Goal: Information Seeking & Learning: Learn about a topic

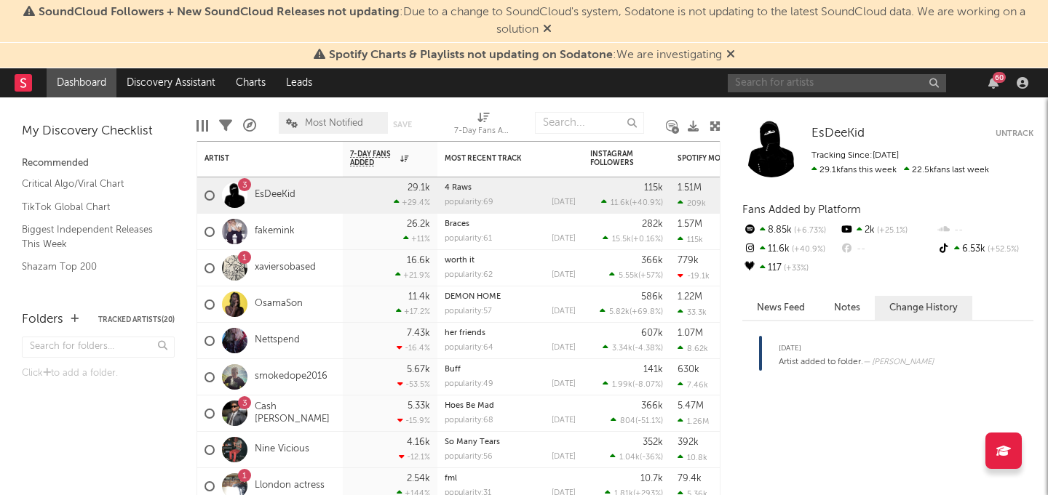
click at [770, 77] on input "text" at bounding box center [837, 83] width 218 height 18
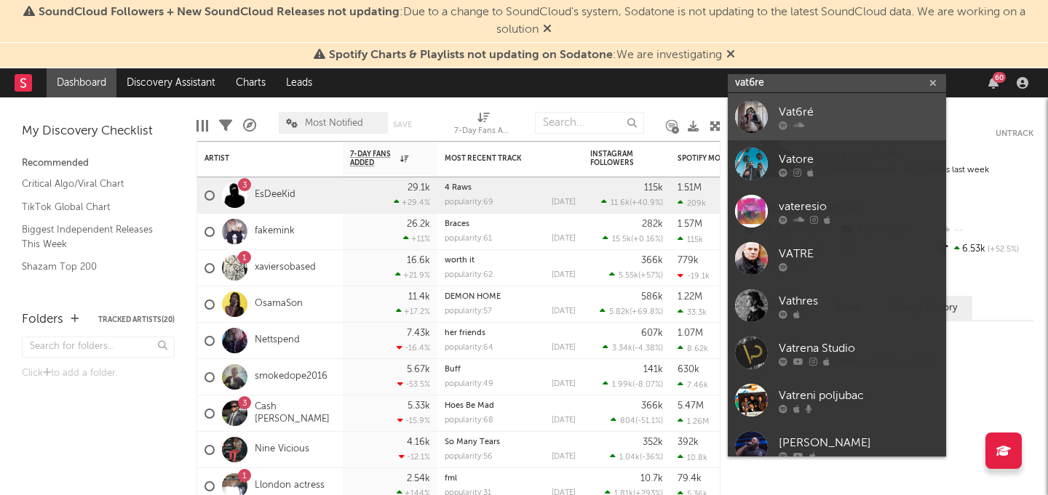
type input "vat6re"
click at [812, 106] on div "Vat6ré" at bounding box center [858, 111] width 160 height 17
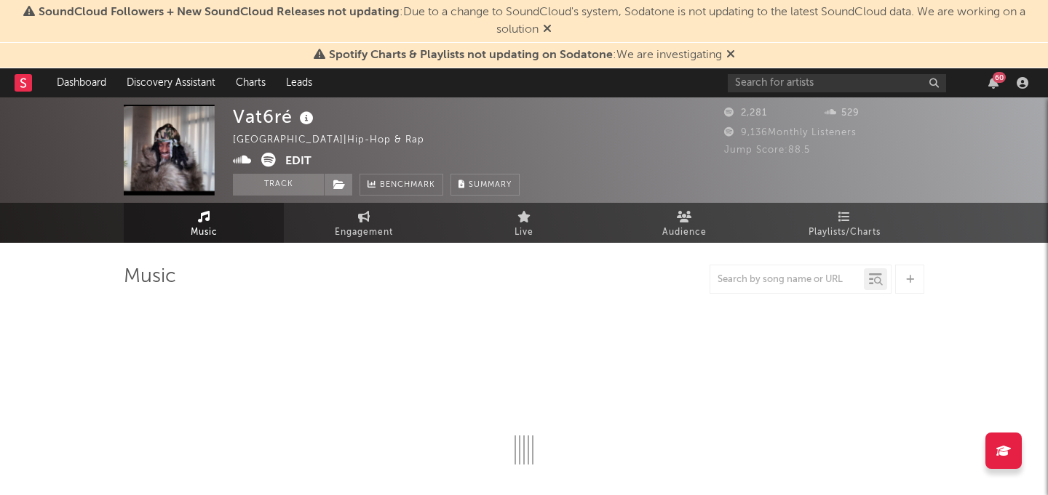
select select "1w"
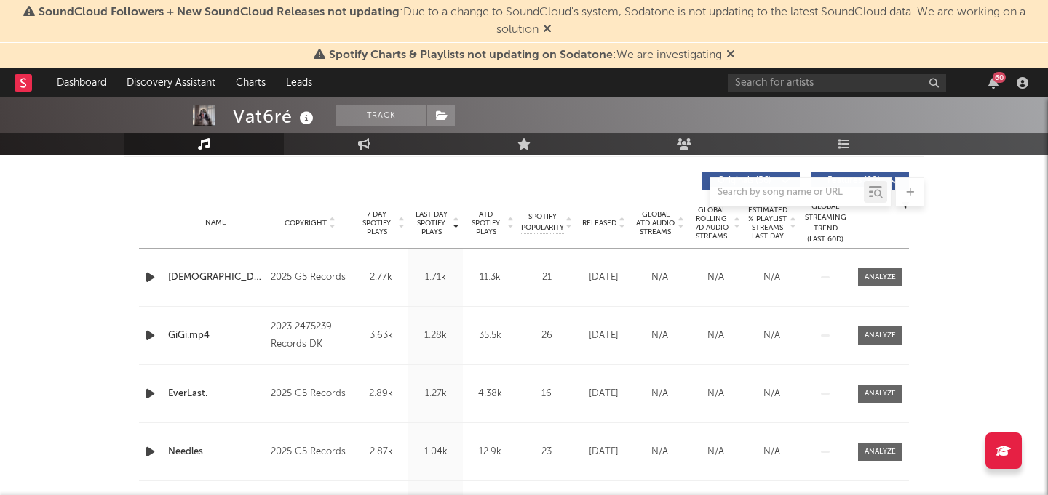
scroll to position [552, 0]
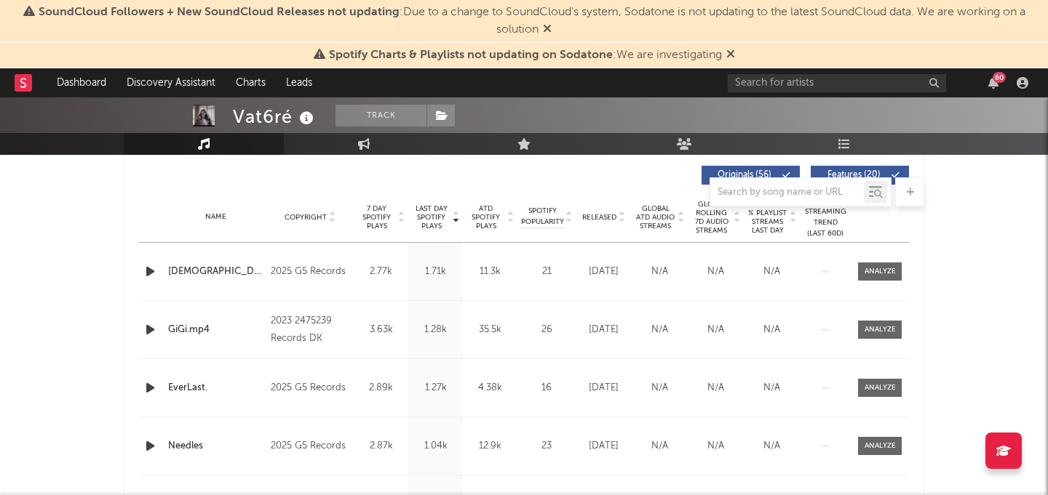
click at [600, 216] on span "Released" at bounding box center [599, 217] width 34 height 9
click at [193, 274] on div "motion" at bounding box center [215, 272] width 95 height 15
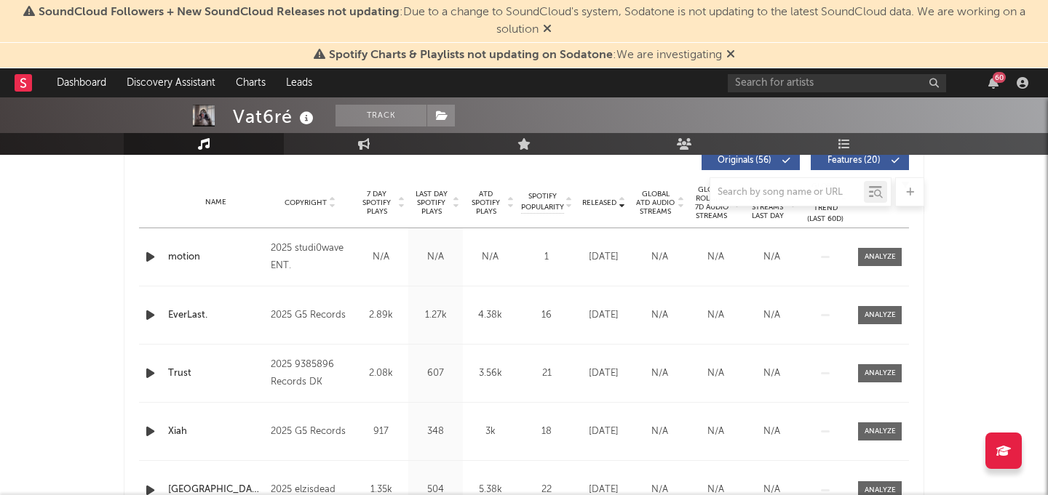
scroll to position [571, 0]
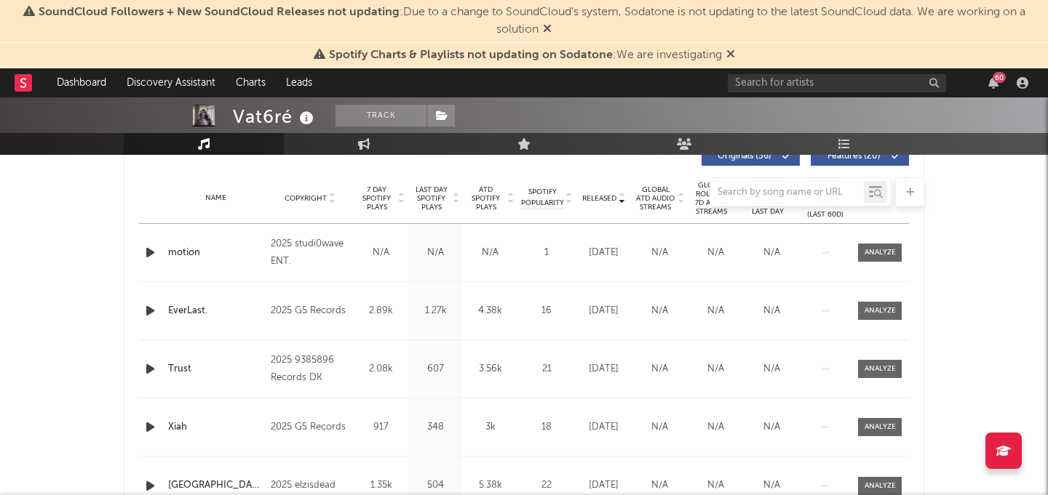
click at [300, 287] on div "Name EverLast. Copyright 2025 G5 Records Label G5 Records Album Names EverLast.…" at bounding box center [524, 310] width 770 height 57
drag, startPoint x: 300, startPoint y: 282, endPoint x: 270, endPoint y: 255, distance: 39.7
click at [270, 252] on div "Name motion Copyright 2025 studi0wave ENT. Label studi0wave ENT. Album Names #R…" at bounding box center [524, 369] width 770 height 291
click at [285, 263] on div "2025 studi0wave ENT." at bounding box center [310, 253] width 79 height 35
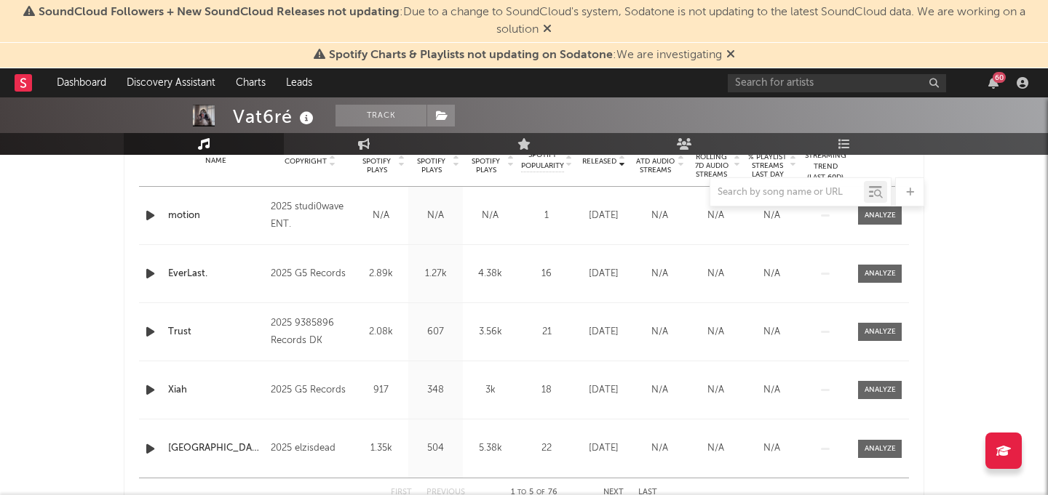
scroll to position [614, 0]
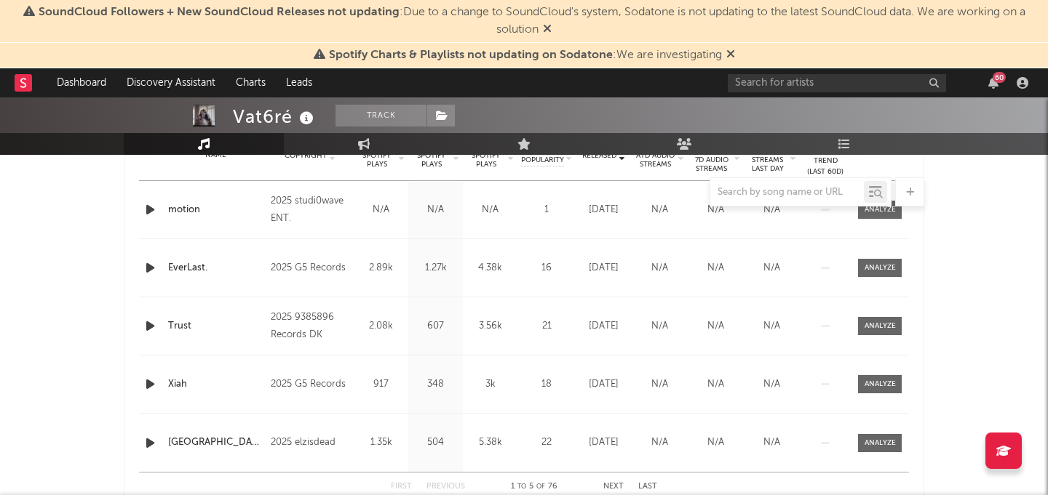
click at [311, 272] on div "2025 G5 Records" at bounding box center [310, 268] width 79 height 17
drag, startPoint x: 330, startPoint y: 346, endPoint x: 272, endPoint y: 311, distance: 67.3
click at [272, 311] on div "Name Trust Copyright 2025 9385896 Records DK Label 9385896 Records DK Album Nam…" at bounding box center [524, 326] width 770 height 57
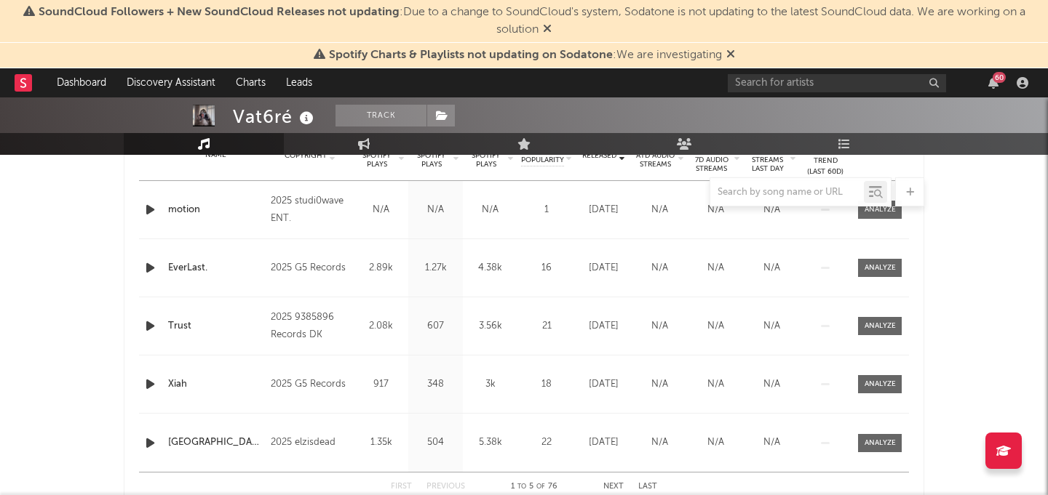
click at [287, 392] on div "2025 G5 Records" at bounding box center [310, 384] width 79 height 17
click at [883, 275] on span at bounding box center [880, 268] width 44 height 18
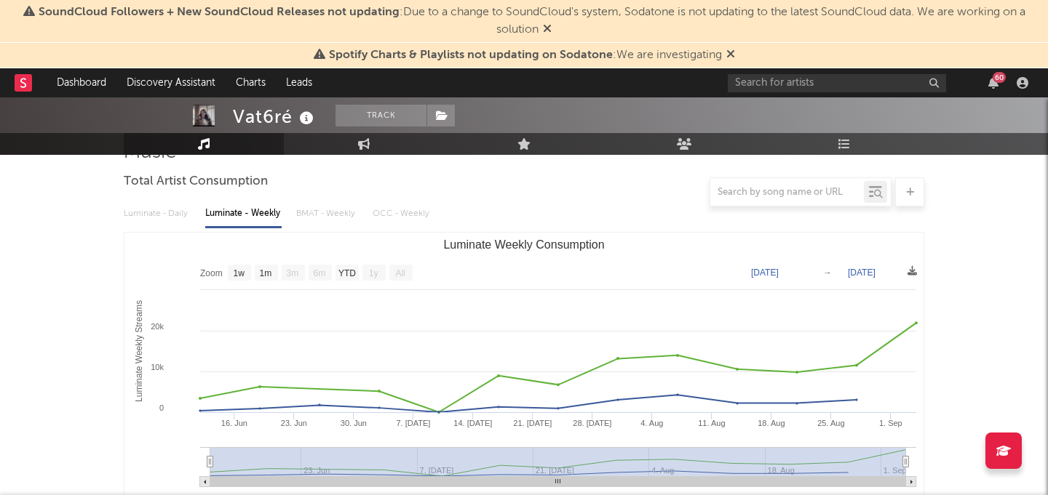
scroll to position [108, 0]
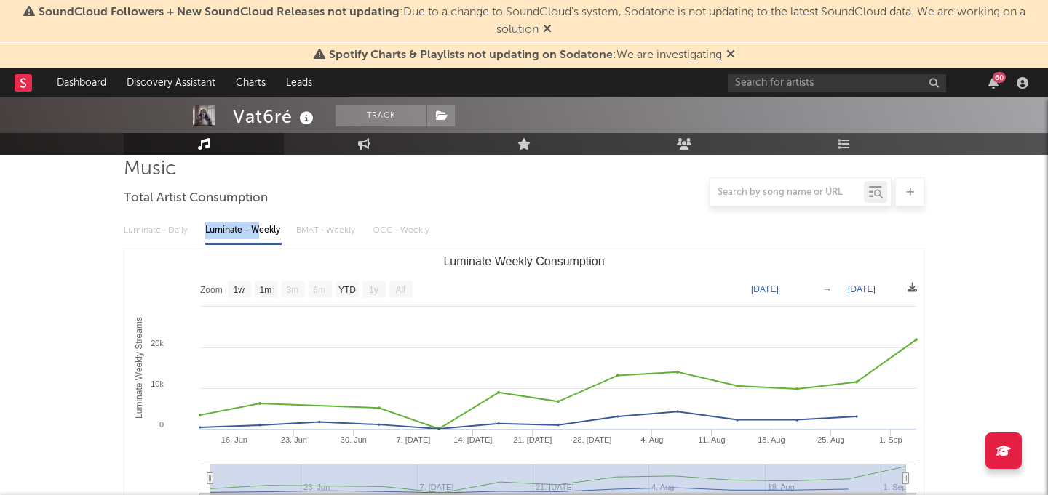
drag, startPoint x: 201, startPoint y: 231, endPoint x: 260, endPoint y: 228, distance: 59.7
click at [260, 228] on div "Luminate - Daily Luminate - Weekly BMAT - Weekly OCC - Weekly" at bounding box center [524, 230] width 800 height 25
click at [546, 225] on div "Luminate - Daily Luminate - Weekly BMAT - Weekly OCC - Weekly" at bounding box center [524, 230] width 800 height 25
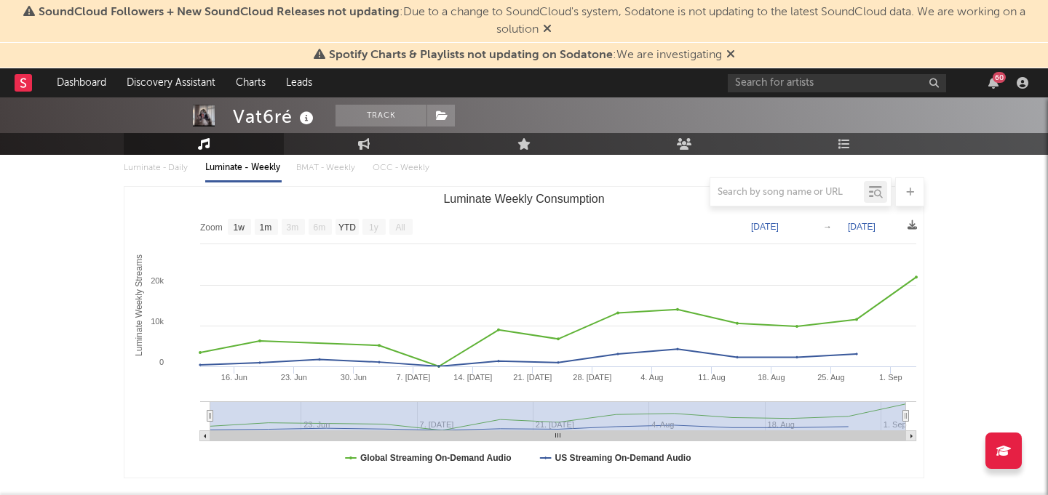
scroll to position [0, 0]
